Goal: Transaction & Acquisition: Download file/media

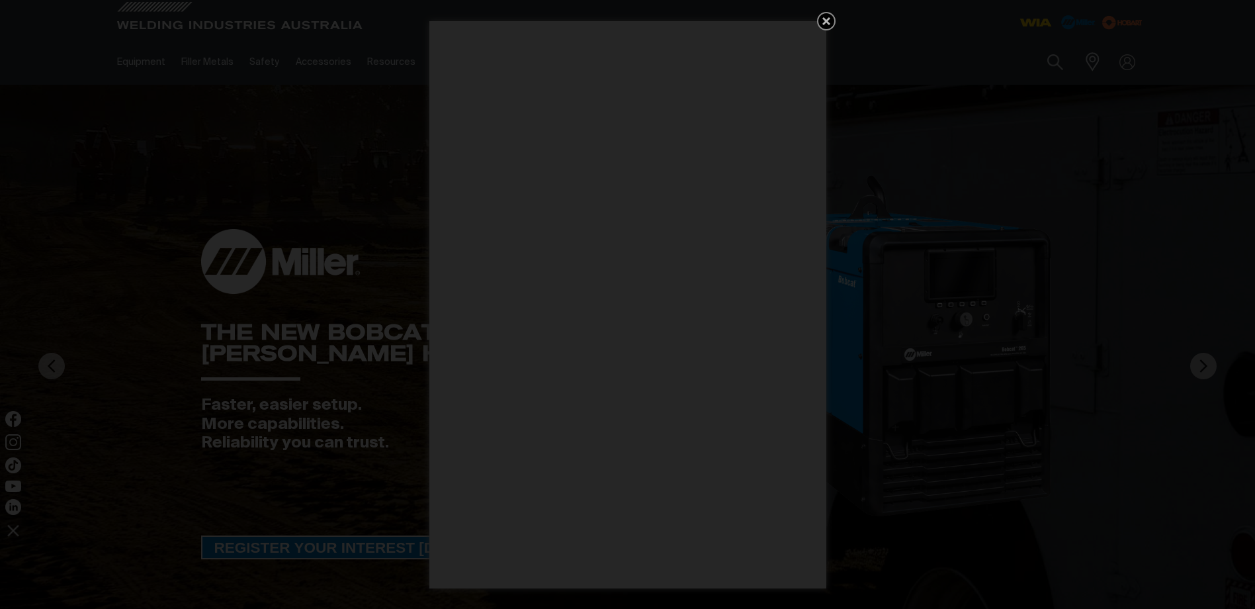
click at [829, 22] on icon "Get 5 WIA Welding Guides Free!" at bounding box center [827, 21] width 16 height 16
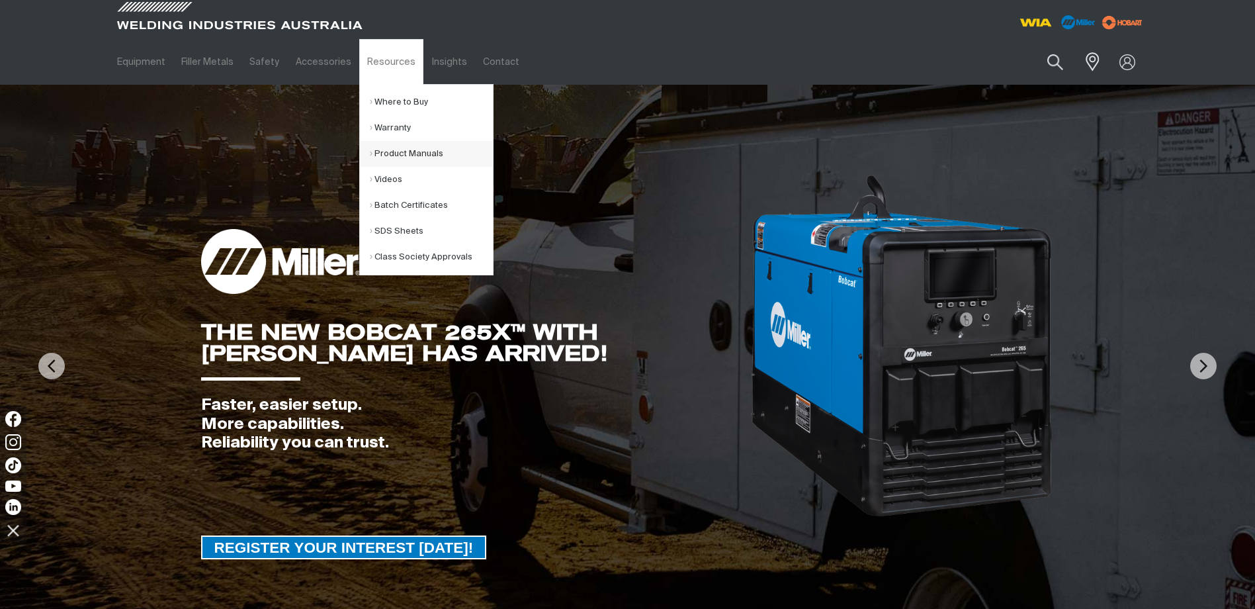
click at [394, 152] on link "Product Manuals" at bounding box center [431, 154] width 123 height 26
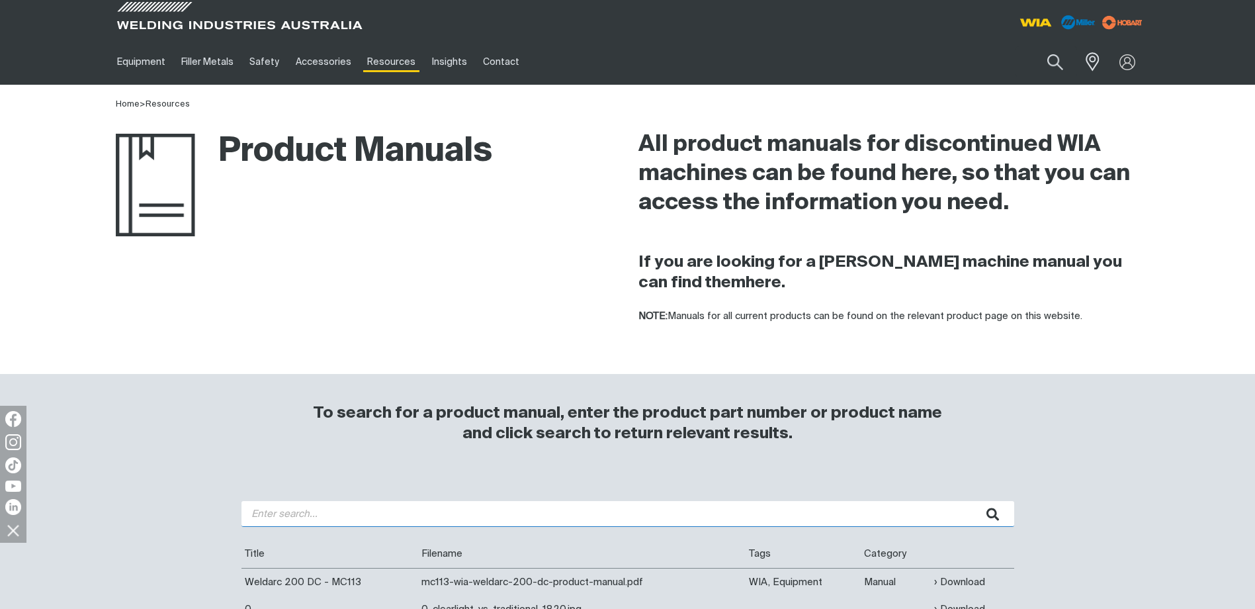
click at [331, 518] on input "search" at bounding box center [628, 514] width 773 height 26
type input "fabricator"
click at [973, 501] on button "submit" at bounding box center [994, 514] width 42 height 26
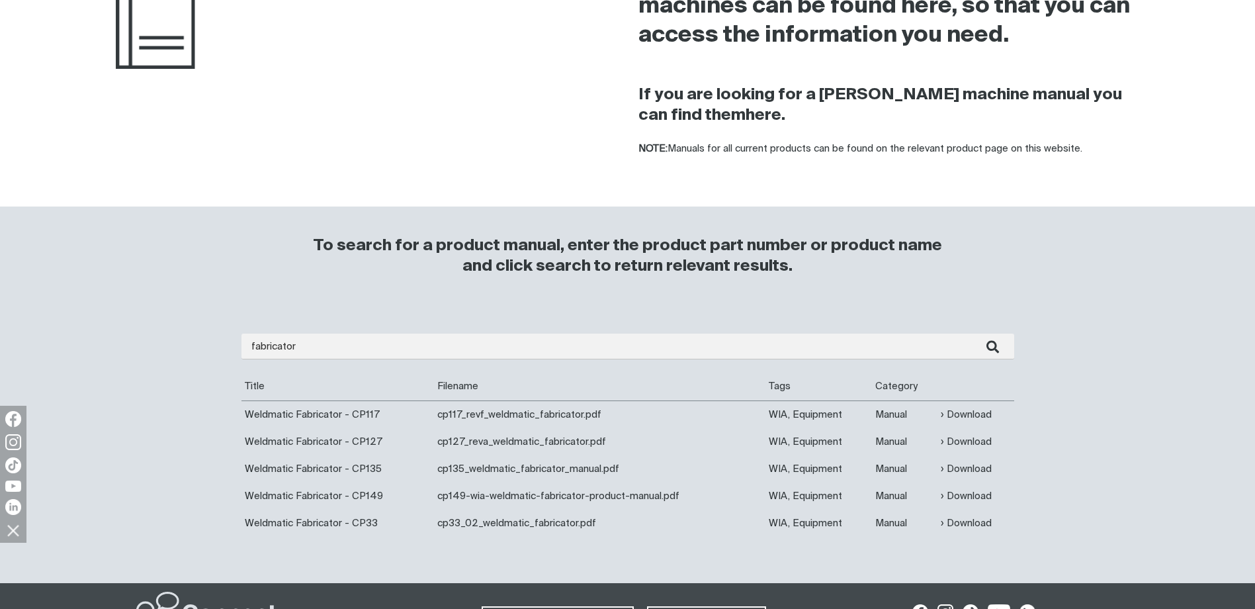
scroll to position [199, 0]
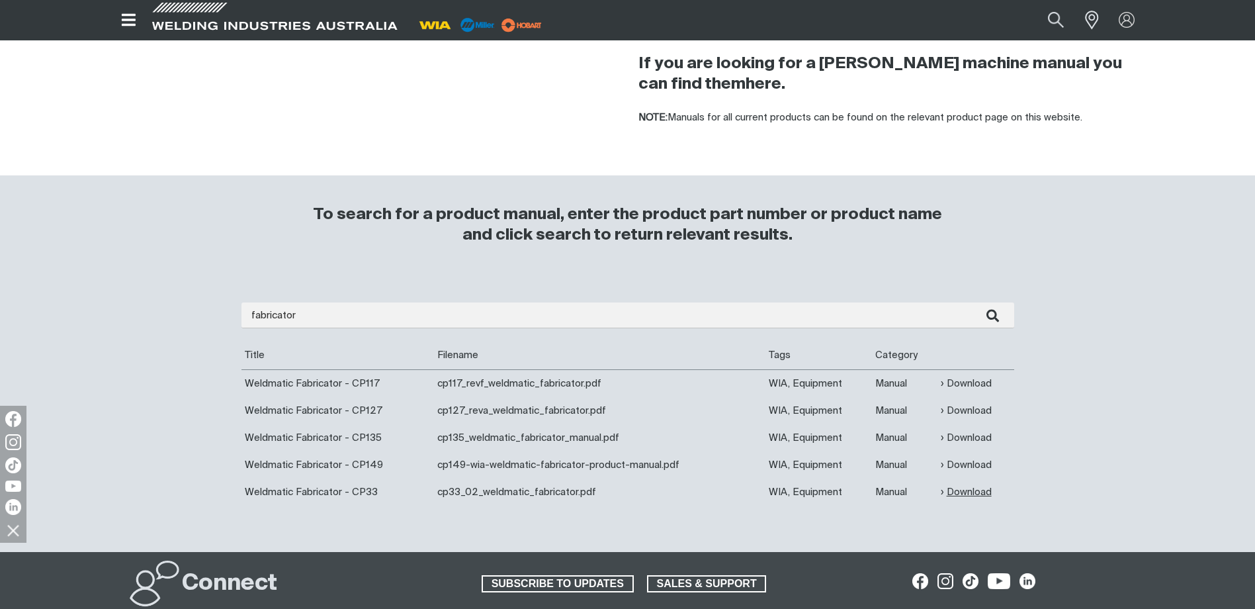
click at [977, 495] on link "Download" at bounding box center [966, 491] width 51 height 15
click at [964, 468] on link "Download" at bounding box center [966, 464] width 51 height 15
